Goal: Task Accomplishment & Management: Manage account settings

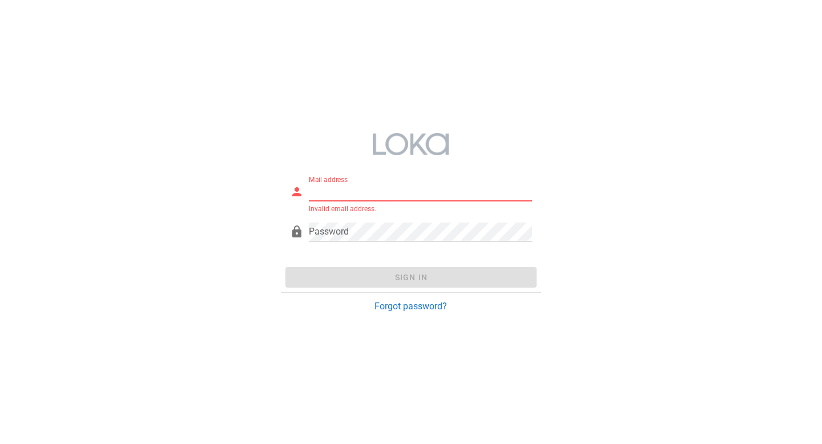
paste input "[EMAIL_ADDRESS][DOMAIN_NAME]"
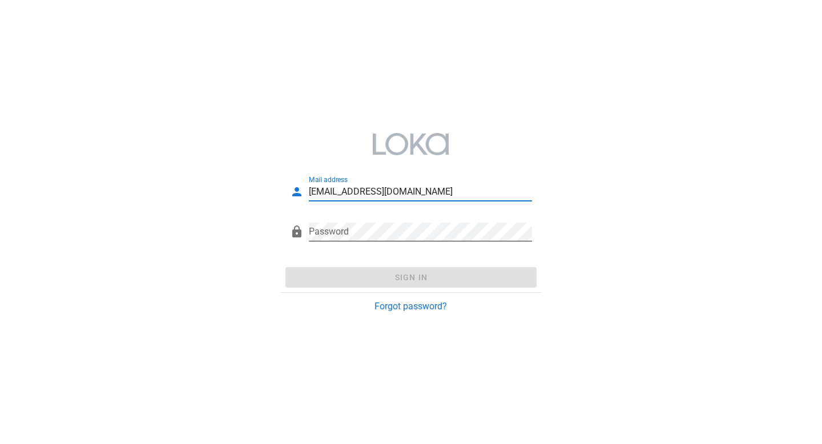
type input "[EMAIL_ADDRESS][DOMAIN_NAME]"
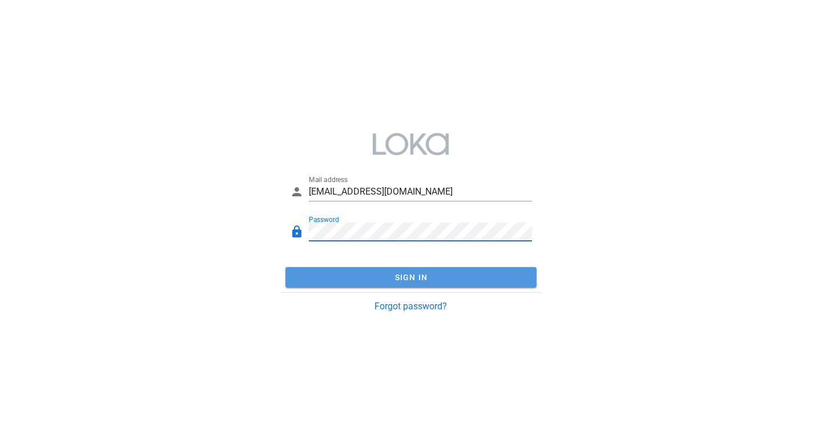
click at [369, 277] on span "Sign In" at bounding box center [411, 277] width 242 height 9
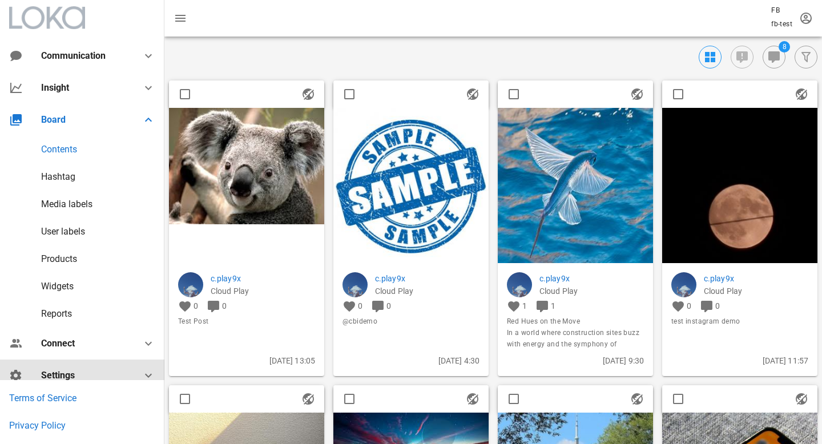
click at [67, 378] on div "Settings" at bounding box center [84, 375] width 87 height 11
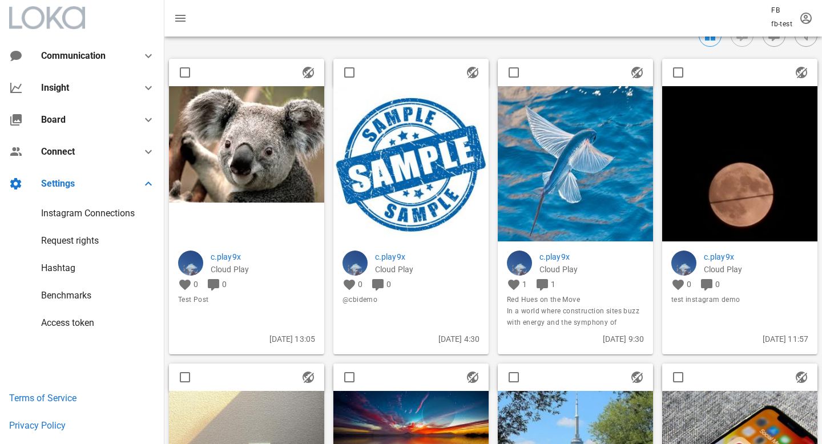
scroll to position [23, 0]
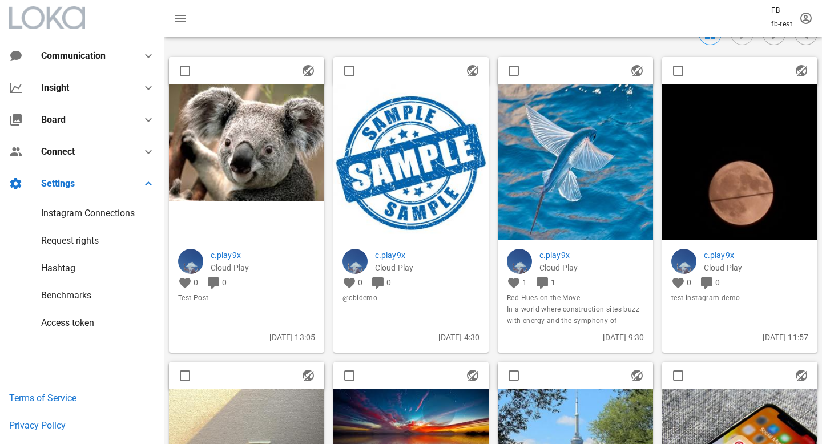
click at [76, 211] on div "Instagram Connections" at bounding box center [88, 213] width 94 height 11
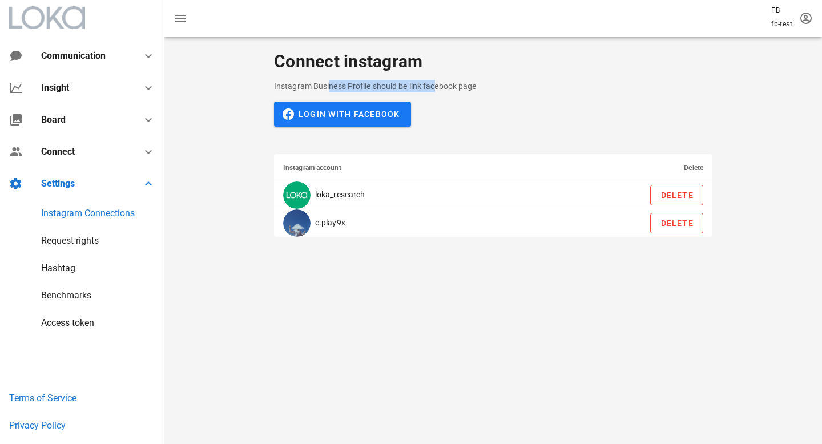
drag, startPoint x: 329, startPoint y: 86, endPoint x: 438, endPoint y: 88, distance: 108.5
click at [438, 88] on p "Instagram Business Profile should be link facebook page" at bounding box center [493, 86] width 439 height 13
